Goal: Transaction & Acquisition: Purchase product/service

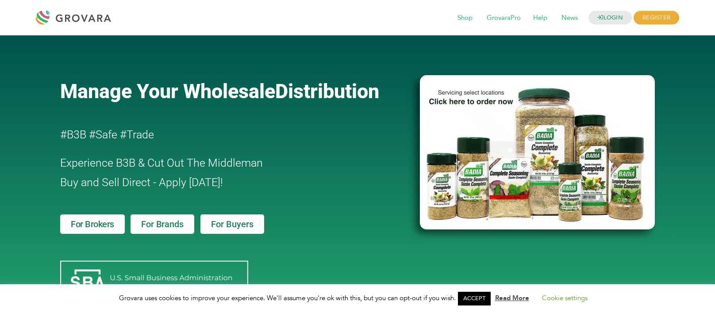
click at [235, 232] on link "For Buyers" at bounding box center [232, 224] width 64 height 19
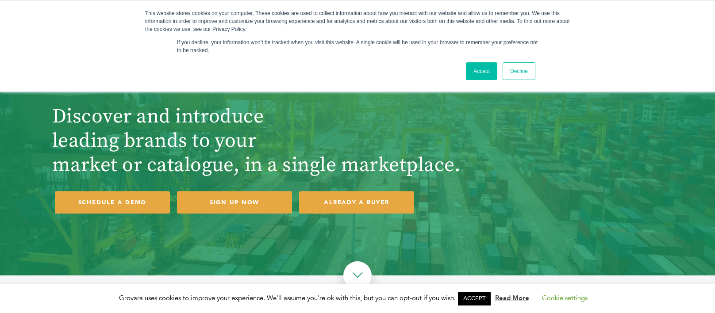
click at [463, 77] on div "Accept Decline" at bounding box center [341, 71] width 393 height 23
click at [478, 72] on link "Accept" at bounding box center [481, 71] width 31 height 18
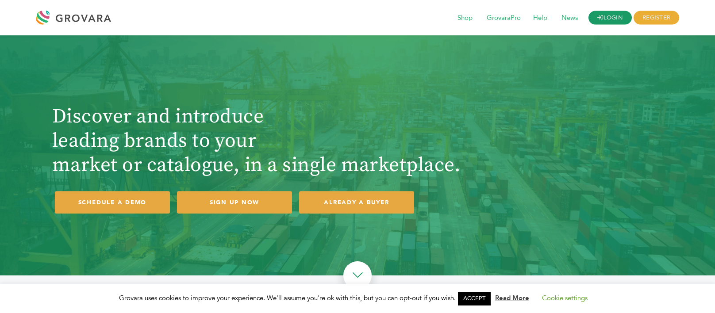
click at [608, 16] on link "LOGIN" at bounding box center [610, 18] width 43 height 14
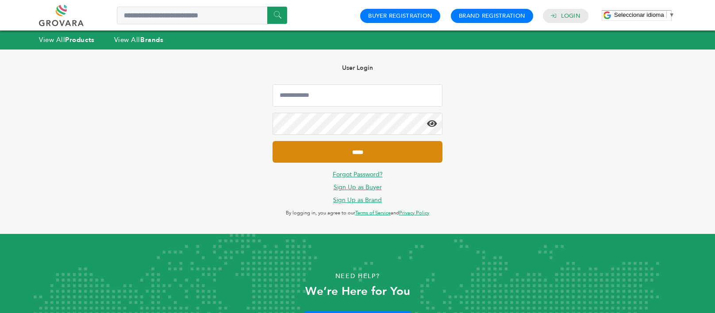
type input "**********"
click at [339, 151] on input "*****" at bounding box center [358, 152] width 170 height 22
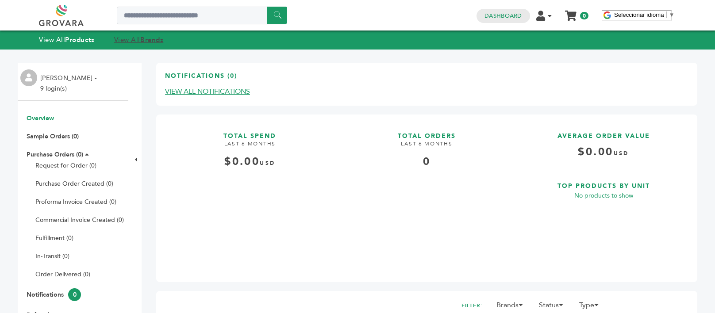
click at [142, 44] on link "View All Brands" at bounding box center [139, 39] width 50 height 9
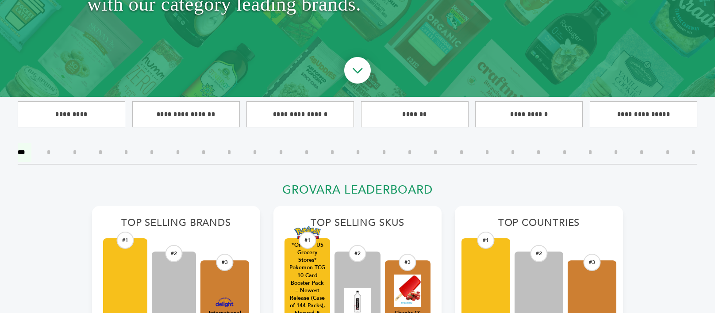
scroll to position [221, 0]
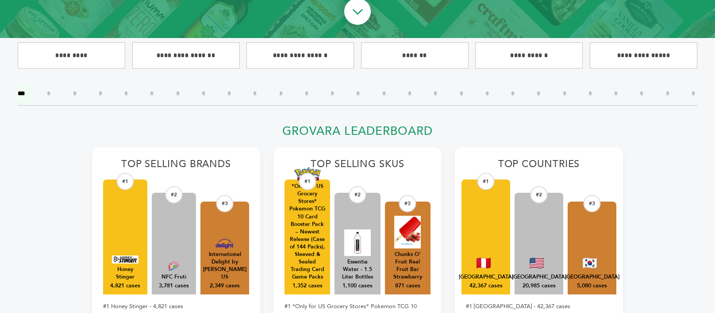
click at [55, 92] on input"] "*" at bounding box center [48, 93] width 17 height 19
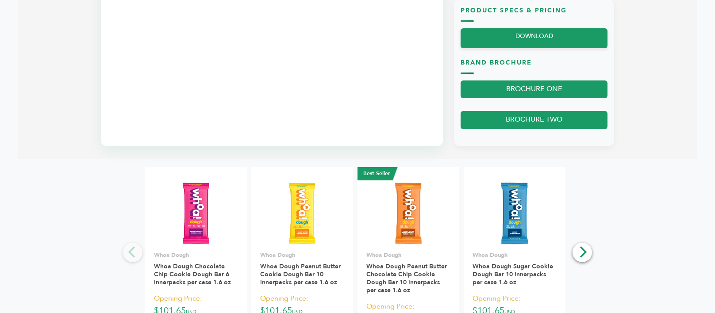
scroll to position [752, 0]
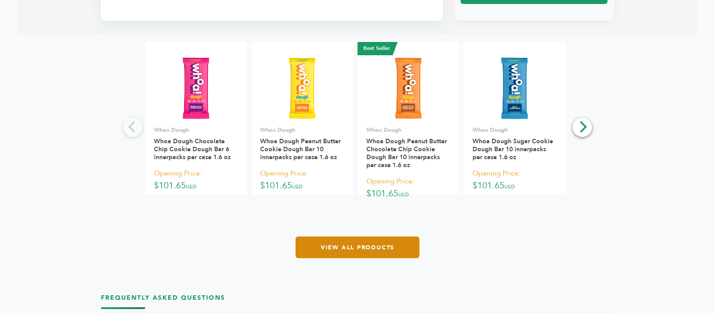
click at [356, 249] on link "View All Products" at bounding box center [358, 248] width 124 height 22
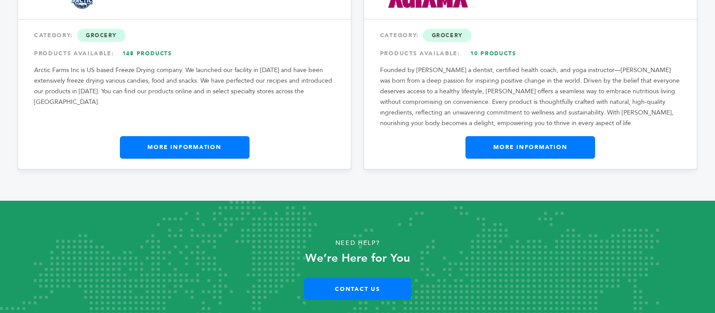
scroll to position [1251, 0]
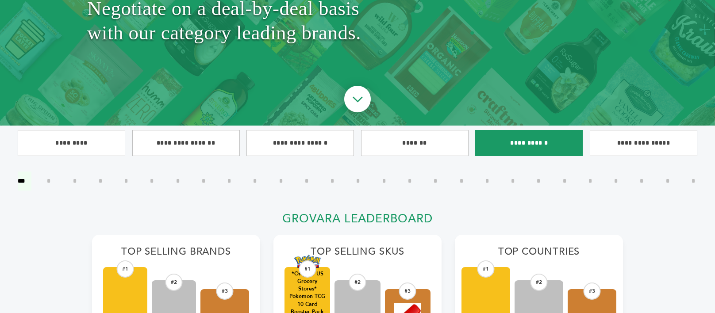
scroll to position [133, 0]
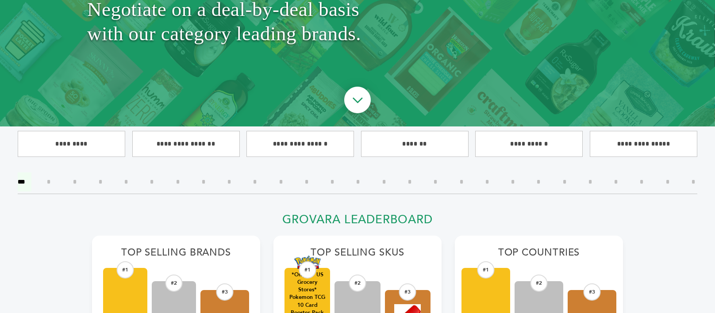
drag, startPoint x: 513, startPoint y: 181, endPoint x: 504, endPoint y: 173, distance: 12.0
click at [504, 173] on div "*** * * * * * * * * * * * * * * * * * * * * * * * * * *" at bounding box center [358, 184] width 680 height 22
click at [513, 178] on input"] "*" at bounding box center [512, 182] width 17 height 19
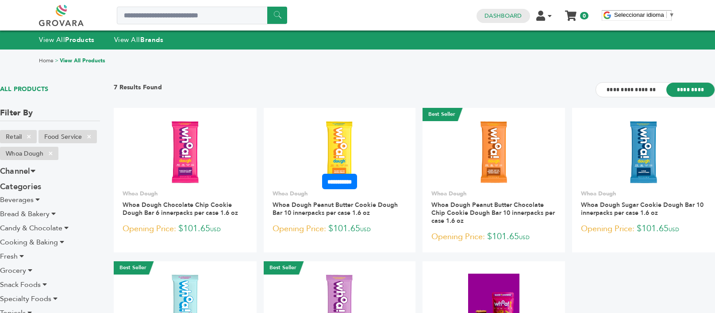
scroll to position [176, 0]
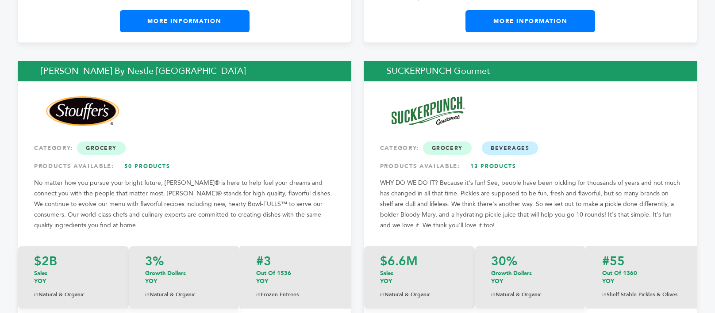
scroll to position [2345, 0]
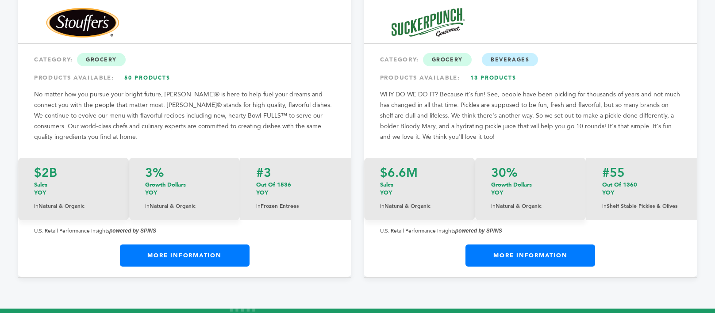
click at [187, 245] on link "More Information" at bounding box center [185, 256] width 130 height 22
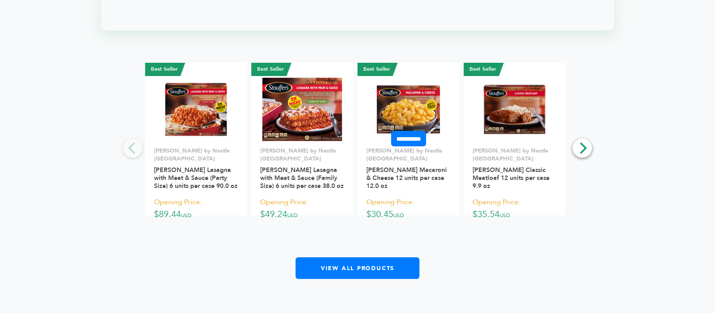
scroll to position [1150, 0]
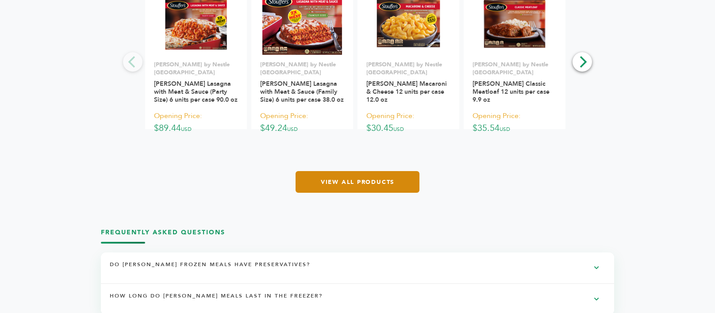
click at [358, 182] on link "View All Products" at bounding box center [358, 182] width 124 height 22
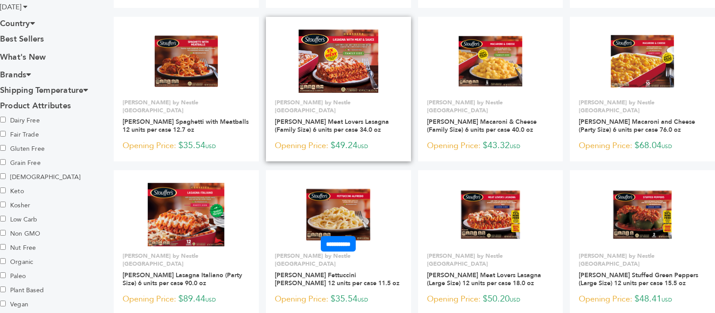
scroll to position [531, 0]
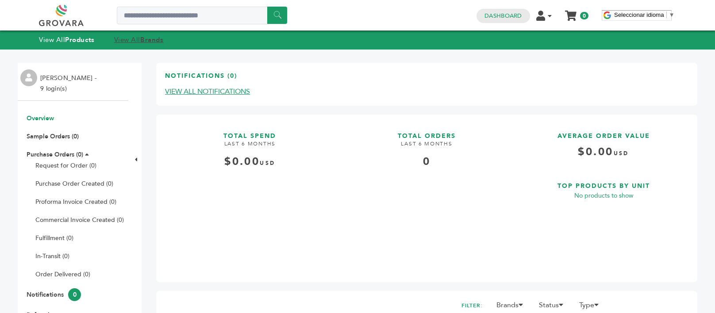
click at [150, 39] on strong "Brands" at bounding box center [151, 39] width 23 height 9
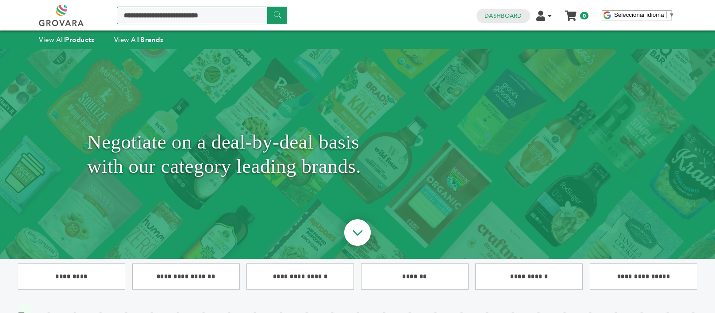
click at [180, 17] on input "Search a product or brand..." at bounding box center [202, 16] width 170 height 18
type input "*****"
click at [267, 7] on input "******" at bounding box center [277, 15] width 20 height 17
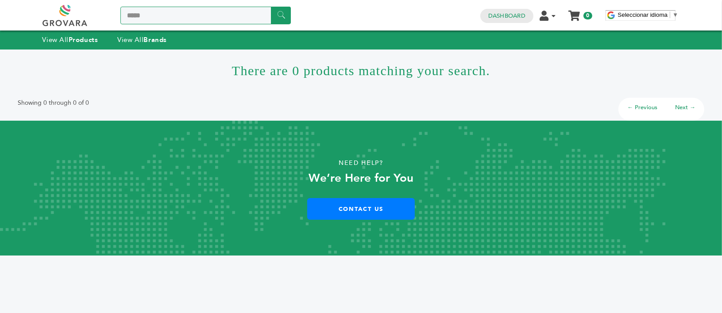
click at [146, 20] on input "*****" at bounding box center [205, 16] width 170 height 18
type input "**"
click at [271, 7] on input "******" at bounding box center [281, 15] width 20 height 17
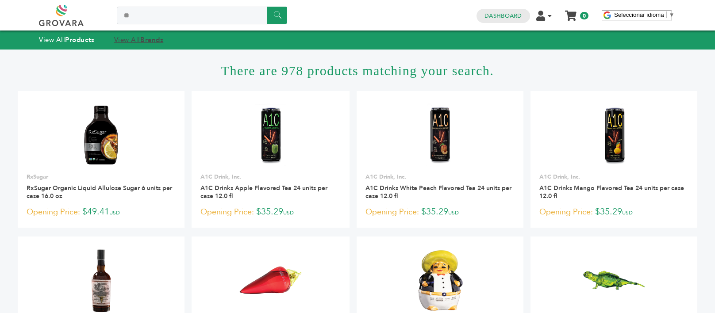
click at [124, 40] on link "View All Brands" at bounding box center [139, 39] width 50 height 9
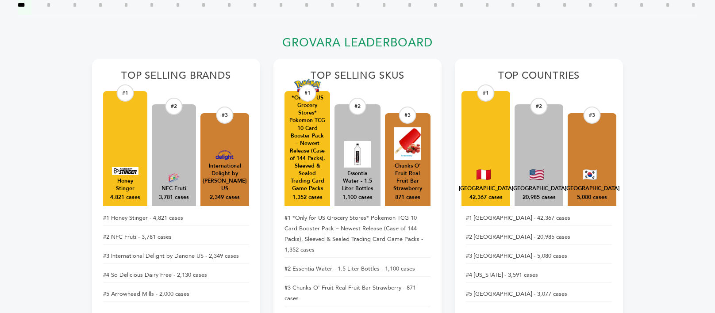
scroll to position [44, 0]
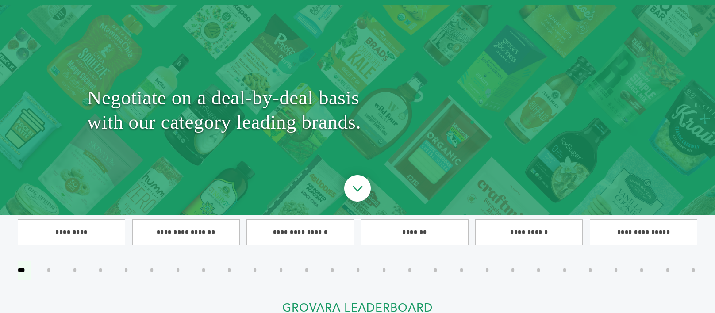
click at [258, 271] on input"] "*" at bounding box center [254, 270] width 17 height 19
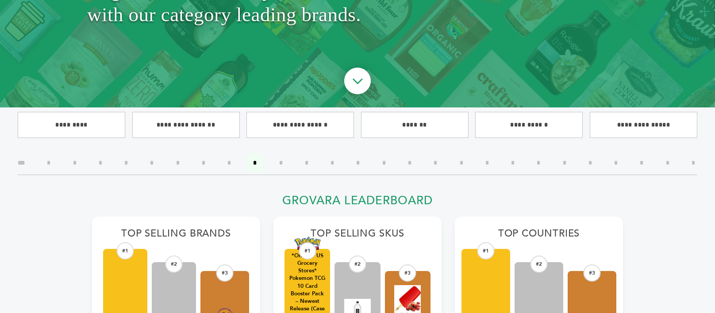
scroll to position [150, 0]
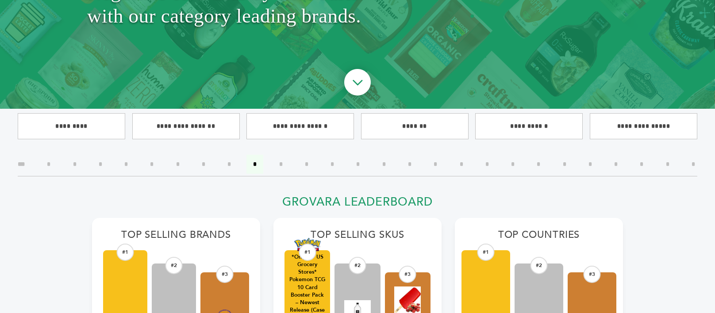
click at [488, 164] on input"] "*" at bounding box center [487, 164] width 17 height 19
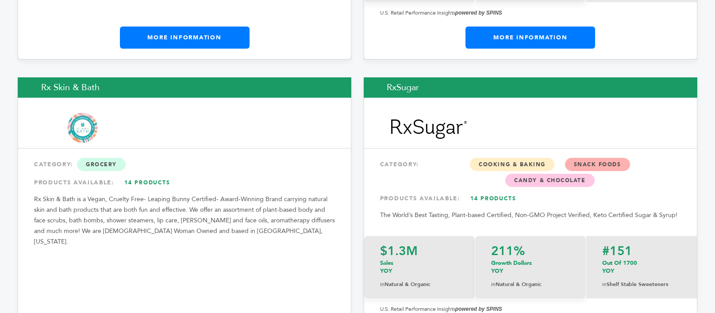
scroll to position [1416, 0]
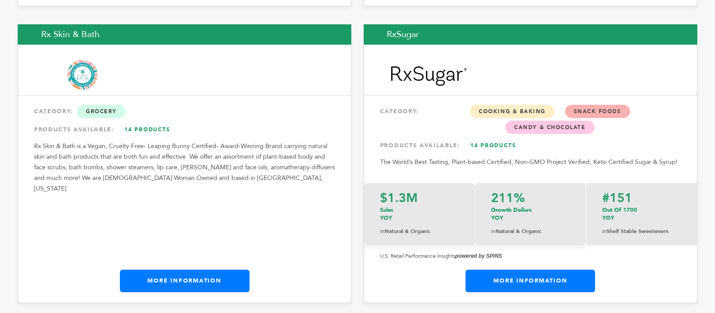
click at [512, 270] on link "More Information" at bounding box center [530, 281] width 130 height 22
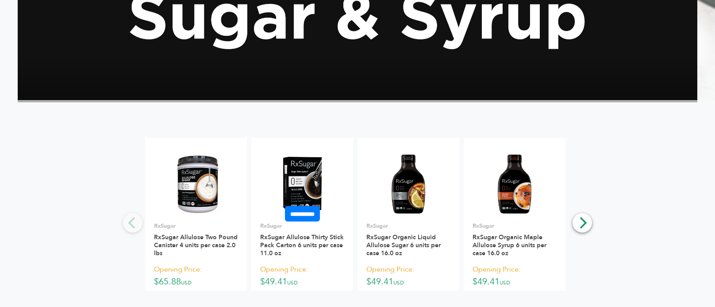
scroll to position [1106, 0]
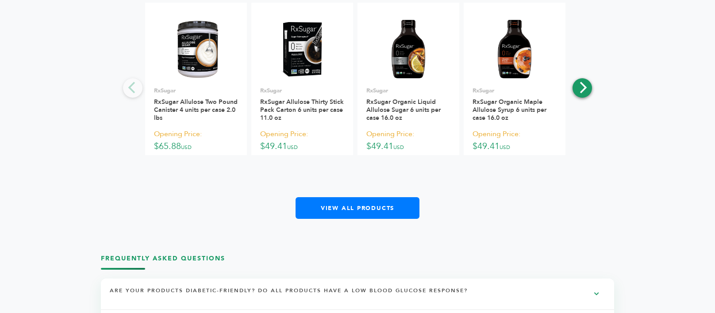
click at [586, 93] on icon "Next" at bounding box center [583, 88] width 12 height 12
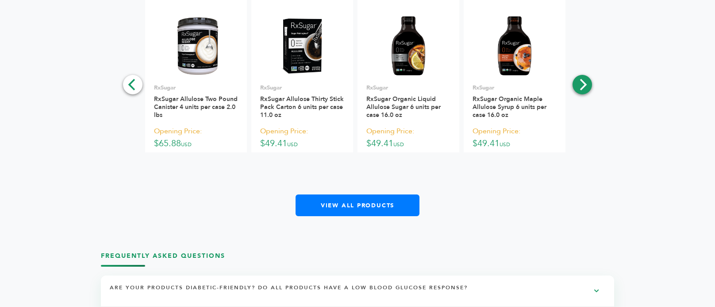
click at [582, 90] on icon "Next" at bounding box center [583, 85] width 12 height 12
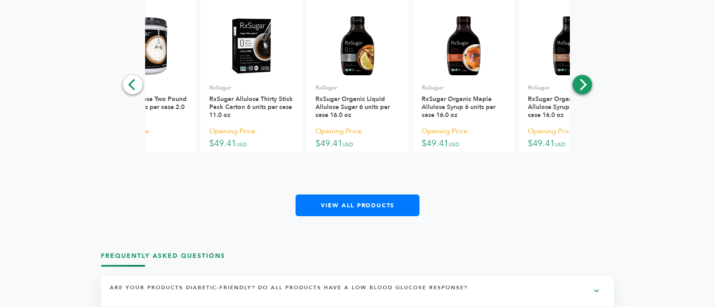
click at [582, 90] on icon "Next" at bounding box center [583, 85] width 12 height 12
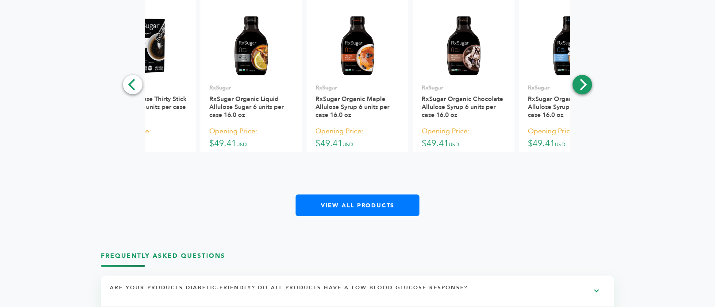
click at [582, 90] on icon "Next" at bounding box center [583, 85] width 12 height 12
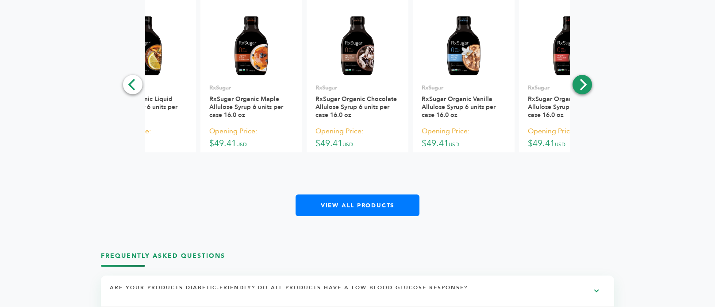
click at [582, 90] on icon "Next" at bounding box center [583, 85] width 12 height 12
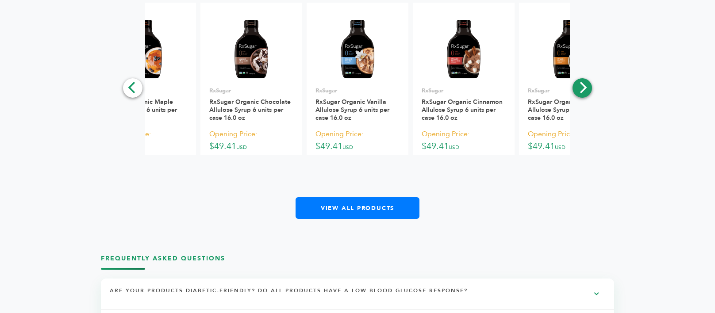
click at [583, 93] on icon "Next" at bounding box center [583, 88] width 7 height 12
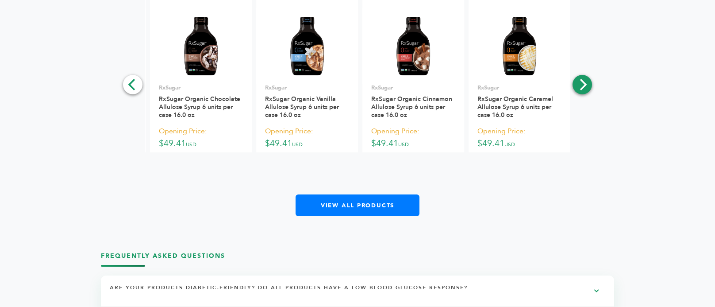
click at [583, 90] on icon "Next" at bounding box center [583, 85] width 7 height 12
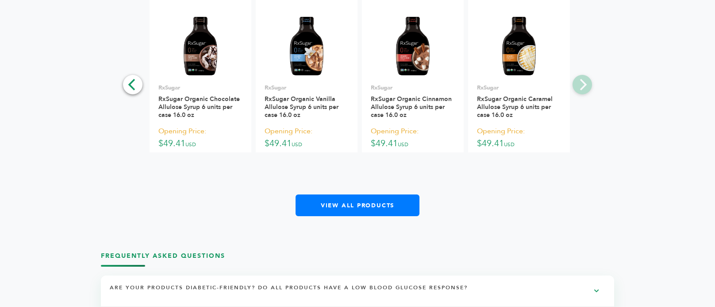
click at [583, 99] on div "**********" at bounding box center [358, 108] width 680 height 216
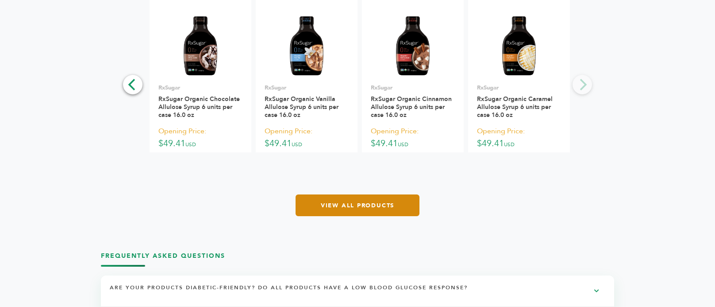
click at [383, 216] on link "View All Products" at bounding box center [358, 205] width 124 height 22
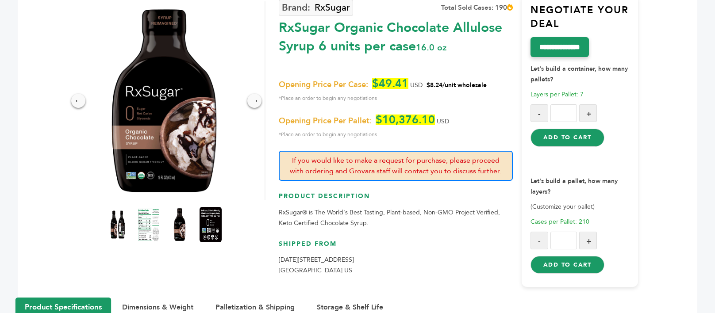
scroll to position [44, 0]
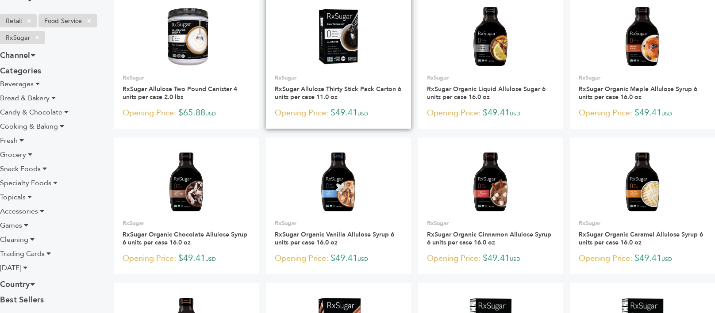
scroll to position [221, 0]
